Goal: Transaction & Acquisition: Subscribe to service/newsletter

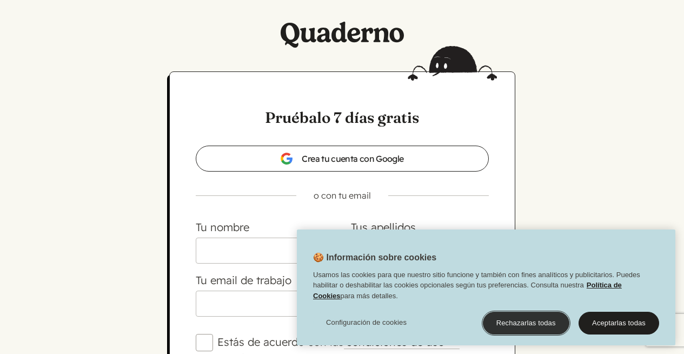
click at [540, 321] on button "Rechazarlas todas" at bounding box center [526, 323] width 87 height 23
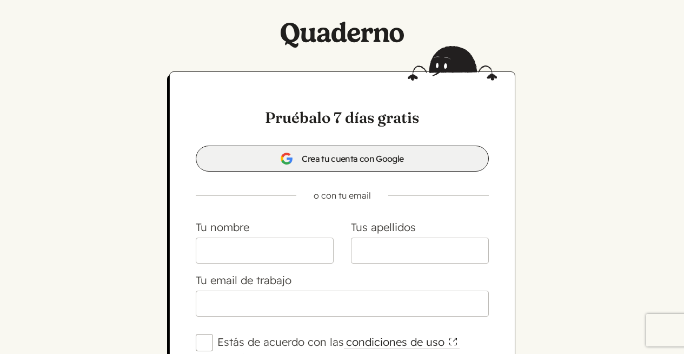
click at [385, 160] on span "Crea tu cuenta con Google" at bounding box center [341, 158] width 123 height 13
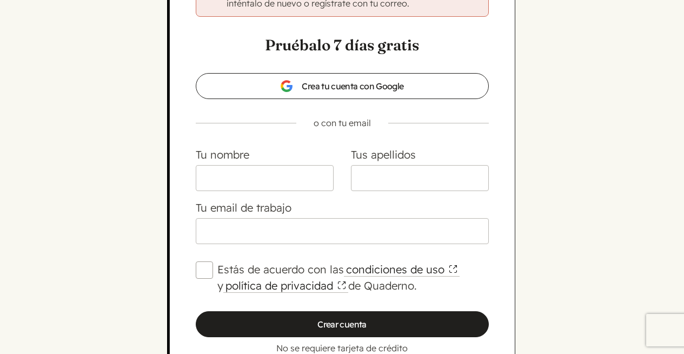
scroll to position [135, 0]
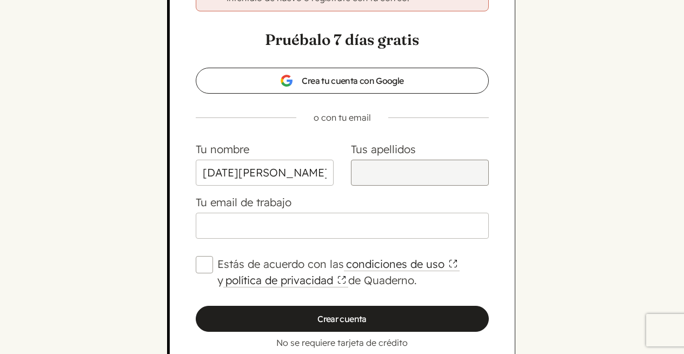
type input "[DATE][PERSON_NAME]"
click at [468, 172] on input "Tus apellidos" at bounding box center [420, 173] width 138 height 26
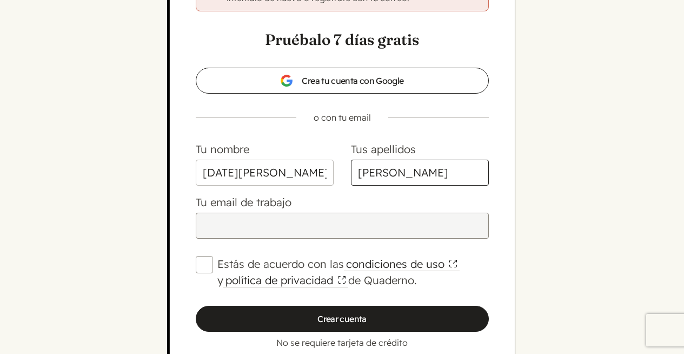
type input "[PERSON_NAME]"
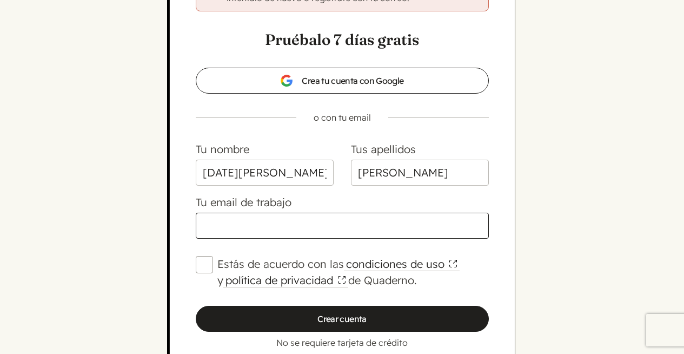
click at [390, 227] on input "Tu email de trabajo" at bounding box center [342, 226] width 293 height 26
type input "[EMAIL_ADDRESS][DOMAIN_NAME]"
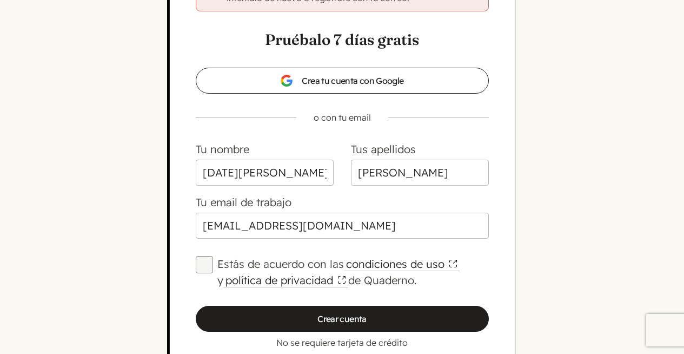
click at [201, 264] on input "Estás de acuerdo con las condiciones de uso y política de privacidad de Quadern…" at bounding box center [204, 264] width 17 height 17
checkbox input "true"
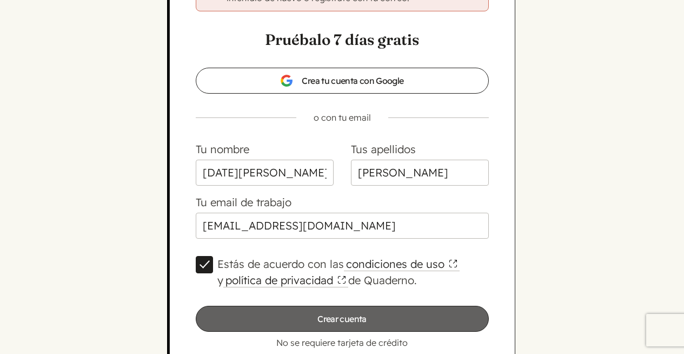
click at [345, 326] on input "Crear cuenta" at bounding box center [342, 319] width 293 height 26
type input "Por favor, espera…"
